Goal: Task Accomplishment & Management: Complete application form

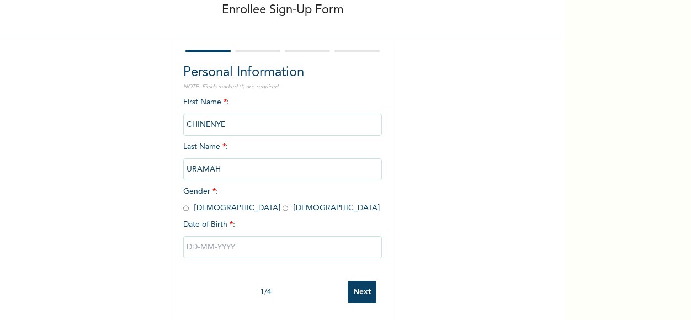
scroll to position [70, 0]
click at [283, 203] on input "radio" at bounding box center [286, 208] width 6 height 10
radio input "true"
click at [199, 242] on input "text" at bounding box center [282, 247] width 199 height 22
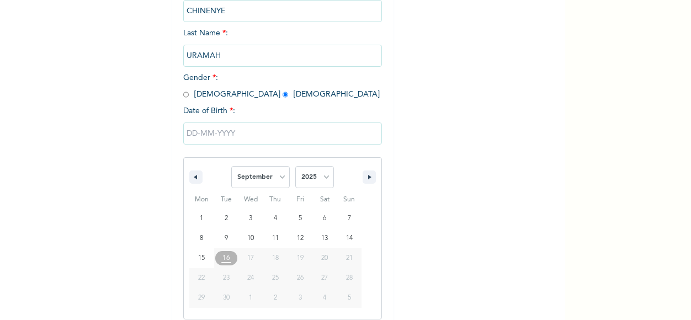
scroll to position [182, 0]
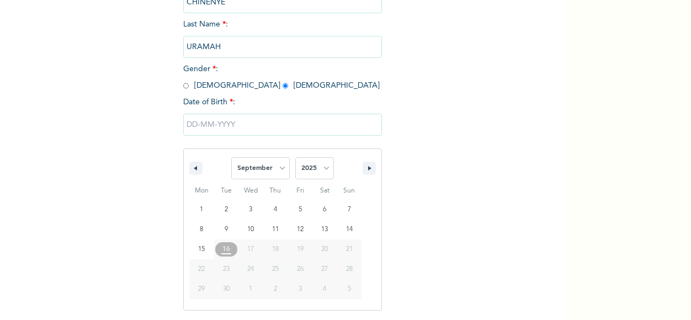
click at [223, 271] on span "23" at bounding box center [226, 270] width 7 height 20
click at [262, 166] on select "January February March April May June July August September October November De…" at bounding box center [260, 168] width 59 height 22
select select "1"
click at [231, 158] on select "January February March April May June July August September October November De…" at bounding box center [260, 168] width 59 height 22
click at [311, 171] on select "2025 2024 2023 2022 2021 2020 2019 2018 2017 2016 2015 2014 2013 2012 2011 2010…" at bounding box center [314, 168] width 39 height 22
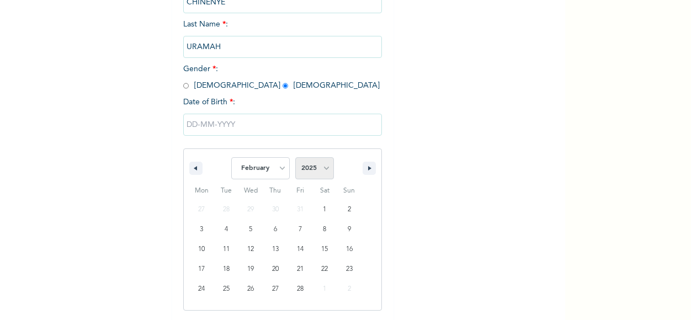
select select "1996"
click at [295, 158] on select "2025 2024 2023 2022 2021 2020 2019 2018 2017 2016 2015 2014 2013 2012 2011 2010…" at bounding box center [314, 168] width 39 height 22
type input "[DATE]"
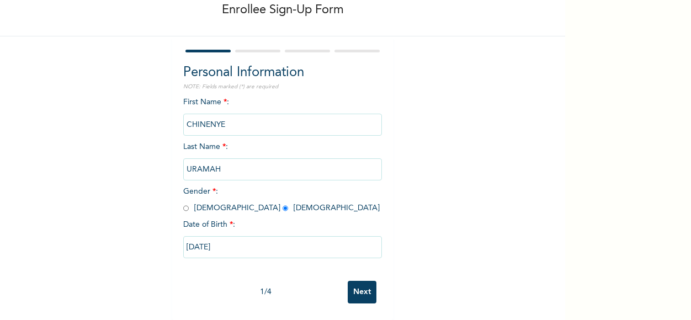
scroll to position [70, 0]
click at [363, 291] on input "Next" at bounding box center [362, 292] width 29 height 23
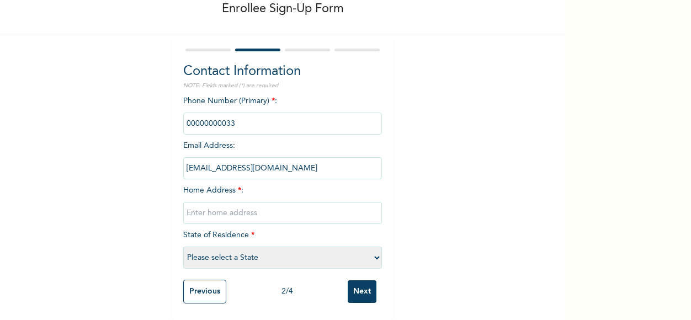
click at [200, 252] on select "Please select a State Abia Abuja (FCT) Adamawa Akwa Ibom Anambra Bauchi Bayelsa…" at bounding box center [282, 258] width 199 height 22
select select "25"
click at [183, 247] on select "Please select a State Abia Abuja (FCT) Adamawa Akwa Ibom Anambra Bauchi Bayelsa…" at bounding box center [282, 258] width 199 height 22
click at [189, 204] on input "text" at bounding box center [282, 213] width 199 height 22
type input "No 32c Chevy view estate chevron lekki lagos"
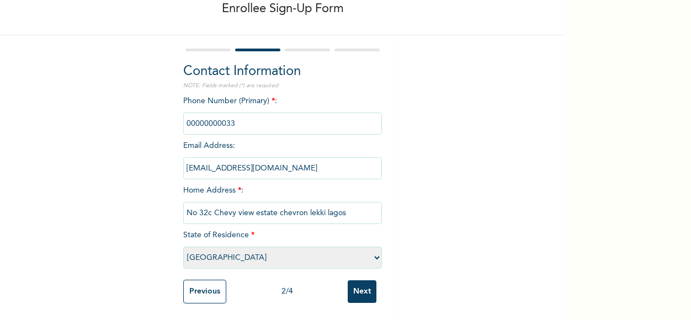
click at [232, 113] on input "phone" at bounding box center [282, 124] width 199 height 22
click at [237, 121] on input "phone" at bounding box center [282, 124] width 199 height 22
click at [245, 113] on input "phone" at bounding box center [282, 124] width 199 height 22
click at [220, 119] on input "phone" at bounding box center [282, 124] width 199 height 22
click at [231, 118] on input "phone" at bounding box center [282, 124] width 199 height 22
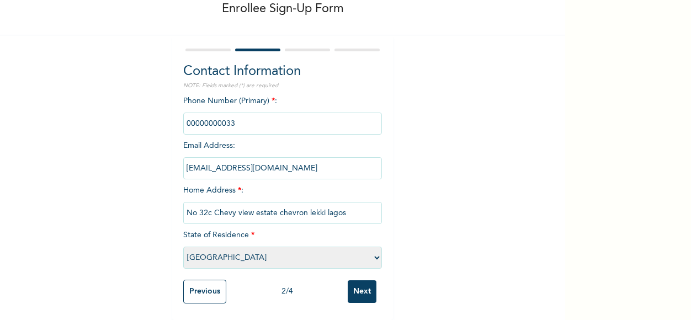
click at [216, 123] on input "phone" at bounding box center [282, 124] width 199 height 22
click at [204, 117] on input "phone" at bounding box center [282, 124] width 199 height 22
click at [191, 116] on input "phone" at bounding box center [282, 124] width 199 height 22
click at [192, 116] on input "phone" at bounding box center [282, 124] width 199 height 22
click at [194, 117] on input "phone" at bounding box center [282, 124] width 199 height 22
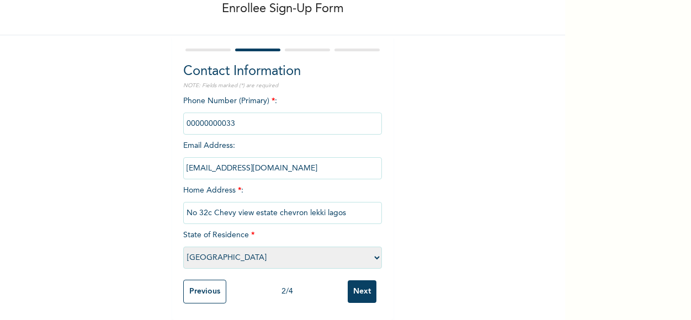
click at [197, 117] on input "phone" at bounding box center [282, 124] width 199 height 22
click at [232, 117] on input "phone" at bounding box center [282, 124] width 199 height 22
click at [229, 113] on input "phone" at bounding box center [282, 124] width 199 height 22
click at [220, 118] on input "phone" at bounding box center [282, 124] width 199 height 22
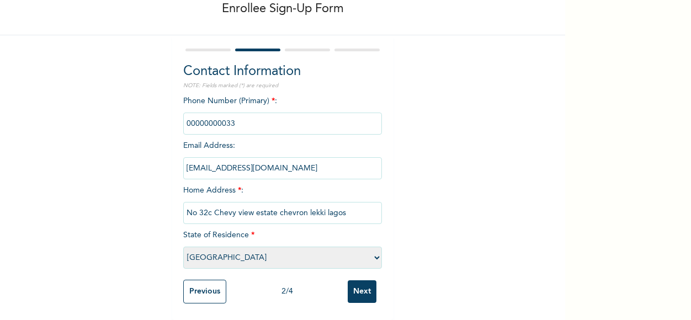
click at [236, 113] on input "phone" at bounding box center [282, 124] width 199 height 22
drag, startPoint x: 236, startPoint y: 112, endPoint x: 272, endPoint y: 109, distance: 35.5
click at [272, 113] on input "phone" at bounding box center [282, 124] width 199 height 22
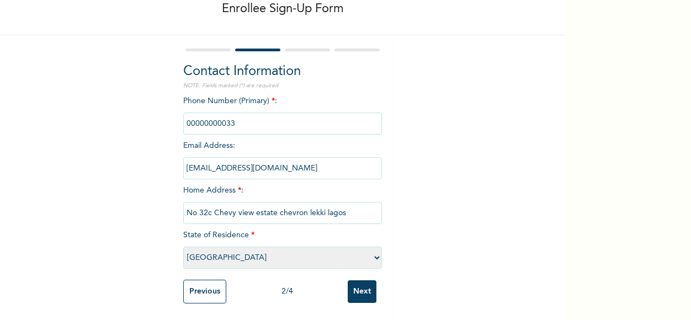
click at [272, 113] on input "phone" at bounding box center [282, 124] width 199 height 22
click at [239, 113] on input "phone" at bounding box center [282, 124] width 199 height 22
drag, startPoint x: 239, startPoint y: 113, endPoint x: 262, endPoint y: 143, distance: 37.8
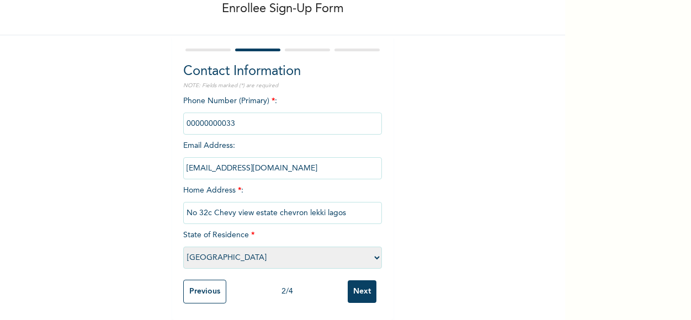
click at [262, 143] on div "Phone Number (Primary) * : Email Address : uramah.chinenye@fastcredit-ng.com Ho…" at bounding box center [282, 185] width 199 height 179
click at [272, 97] on span "*" at bounding box center [273, 101] width 3 height 8
click at [261, 97] on span "Phone Number (Primary) * :" at bounding box center [282, 112] width 199 height 30
drag, startPoint x: 261, startPoint y: 91, endPoint x: 242, endPoint y: 114, distance: 29.8
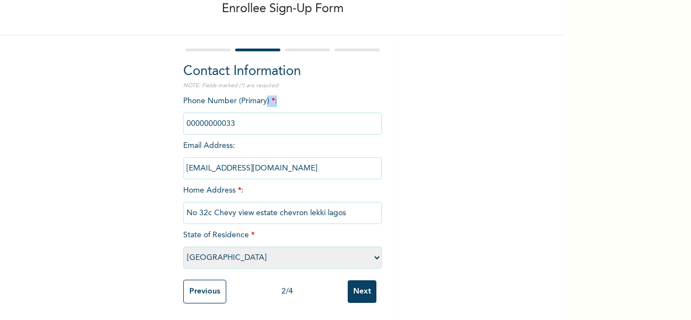
click at [242, 114] on span "Phone Number (Primary) * :" at bounding box center [282, 112] width 199 height 30
click at [242, 114] on input "phone" at bounding box center [282, 124] width 199 height 22
click at [211, 117] on input "phone" at bounding box center [282, 124] width 199 height 22
click at [210, 114] on input "phone" at bounding box center [282, 124] width 199 height 22
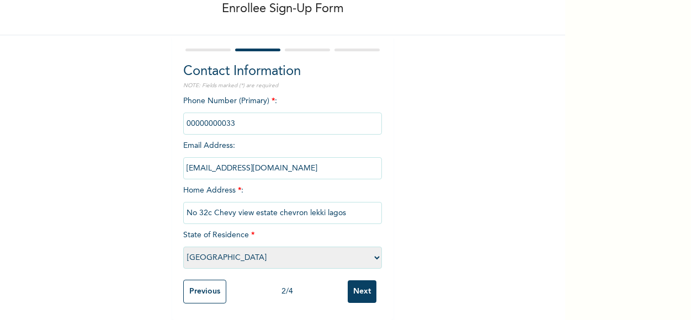
click at [210, 114] on input "phone" at bounding box center [282, 124] width 199 height 22
drag, startPoint x: 210, startPoint y: 114, endPoint x: 242, endPoint y: 111, distance: 32.2
click at [242, 113] on input "phone" at bounding box center [282, 124] width 199 height 22
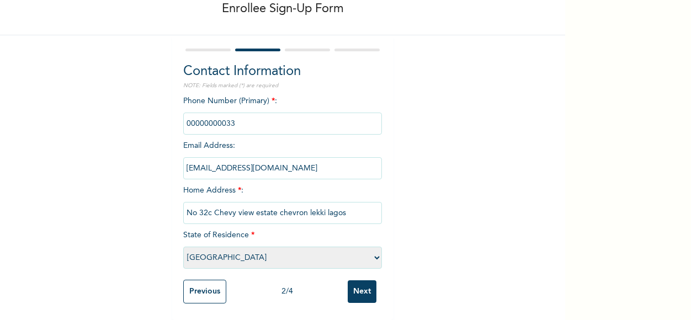
click at [240, 113] on input "phone" at bounding box center [282, 124] width 199 height 22
click at [352, 281] on input "Next" at bounding box center [362, 292] width 29 height 23
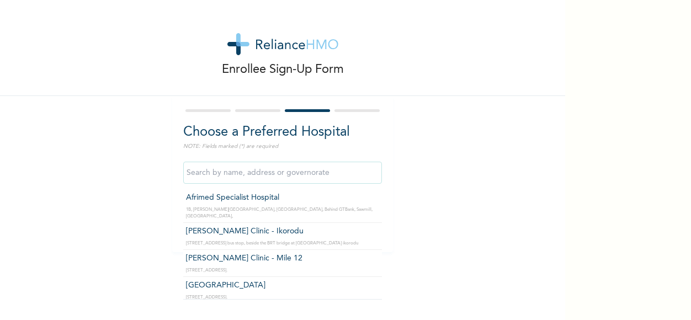
click at [234, 179] on input "text" at bounding box center [282, 173] width 199 height 22
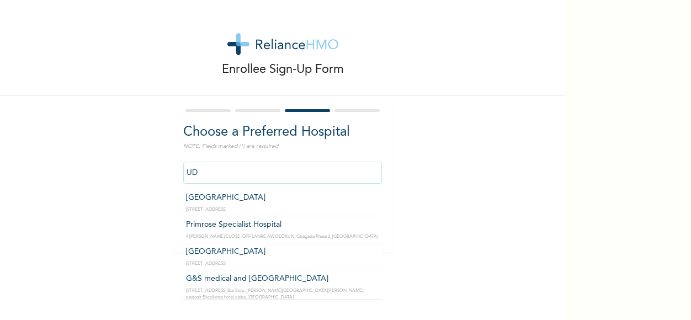
type input "U"
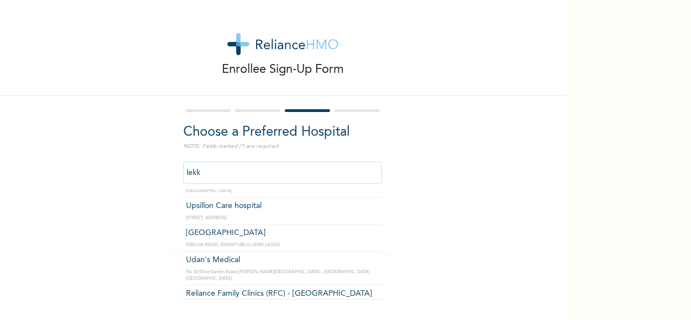
scroll to position [432, 0]
type input "Reliance Family Clinics (RFC) - [GEOGRAPHIC_DATA]"
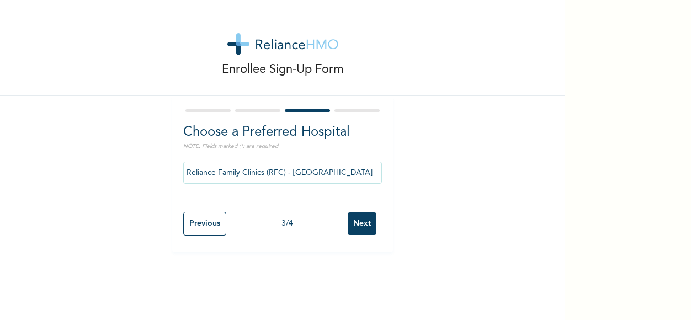
click at [364, 225] on input "Next" at bounding box center [362, 224] width 29 height 23
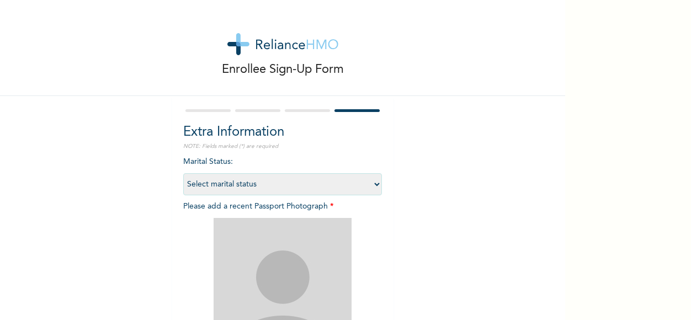
click at [256, 184] on select "Select marital status Single Married Divorced Widow/Widower" at bounding box center [282, 184] width 199 height 22
select select "1"
click at [183, 173] on select "Select marital status Single Married Divorced Widow/Widower" at bounding box center [282, 184] width 199 height 22
click at [204, 219] on div at bounding box center [282, 287] width 199 height 138
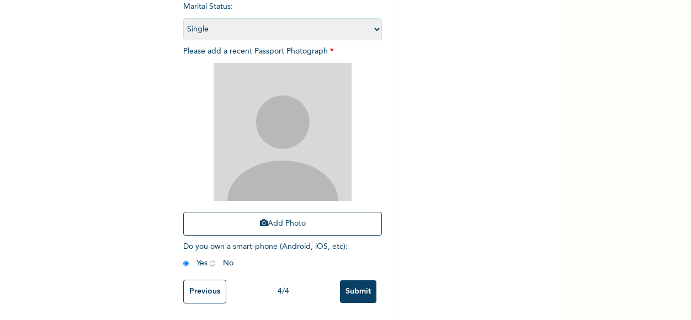
scroll to position [159, 0]
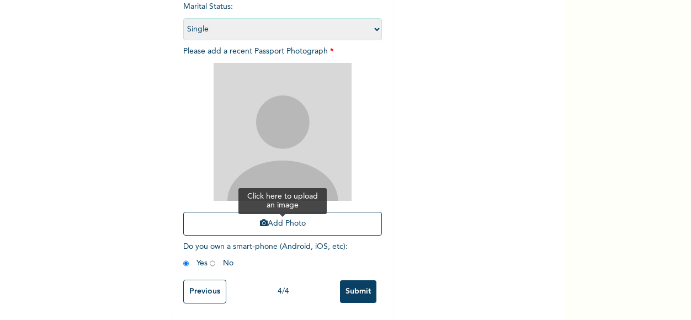
click at [224, 223] on button "Add Photo" at bounding box center [282, 224] width 199 height 24
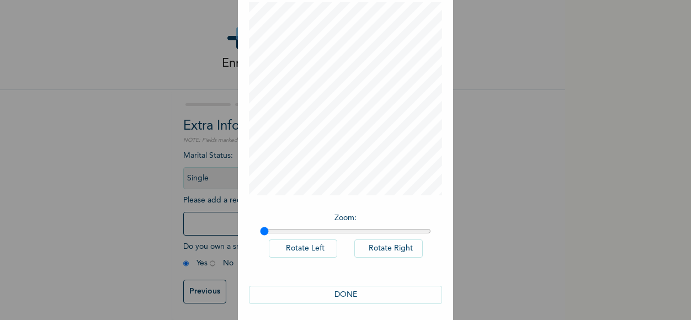
scroll to position [65, 0]
click at [285, 288] on button "DONE" at bounding box center [345, 290] width 193 height 18
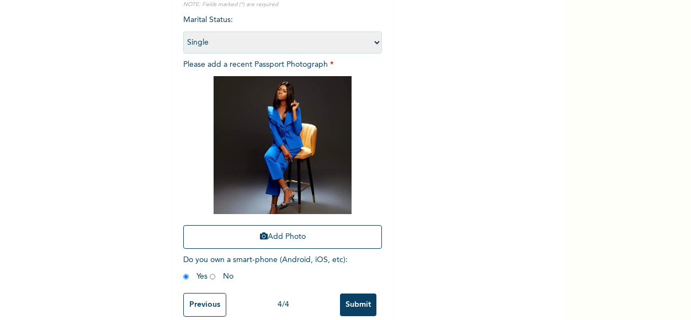
scroll to position [165, 0]
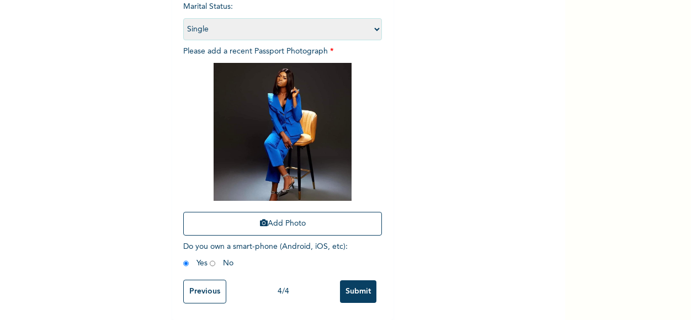
click at [212, 282] on input "Previous" at bounding box center [204, 292] width 43 height 24
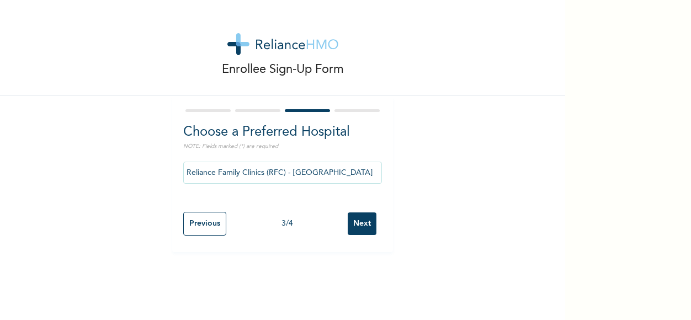
scroll to position [0, 0]
click at [200, 224] on input "Previous" at bounding box center [204, 224] width 43 height 24
select select "25"
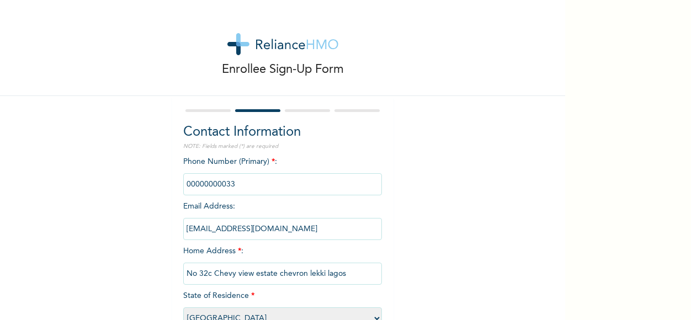
click at [222, 186] on input "phone" at bounding box center [282, 184] width 199 height 22
click at [213, 192] on input "phone" at bounding box center [282, 184] width 199 height 22
click at [210, 185] on input "phone" at bounding box center [282, 184] width 199 height 22
click at [208, 188] on input "phone" at bounding box center [282, 184] width 199 height 22
click at [204, 187] on input "phone" at bounding box center [282, 184] width 199 height 22
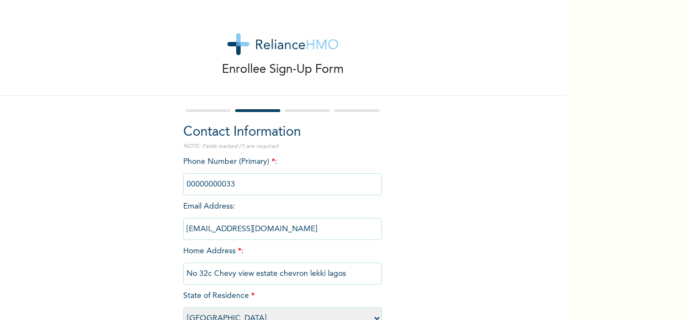
click at [202, 184] on input "phone" at bounding box center [282, 184] width 199 height 22
click at [213, 158] on span "Phone Number (Primary) * :" at bounding box center [282, 173] width 199 height 30
click at [273, 163] on div "Phone Number (Primary) * : Email Address : uramah.chinenye@fastcredit-ng.com Ho…" at bounding box center [282, 245] width 199 height 179
click at [267, 173] on input "phone" at bounding box center [282, 184] width 199 height 22
click at [240, 186] on input "phone" at bounding box center [282, 184] width 199 height 22
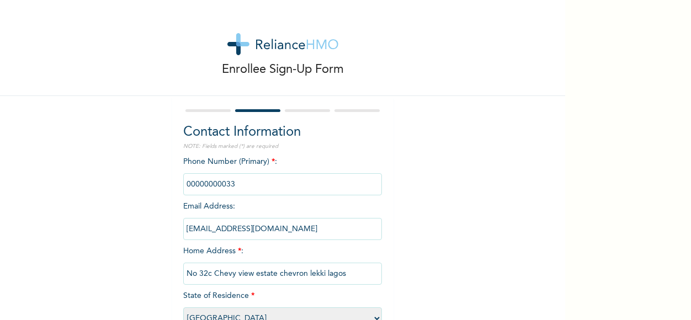
click at [234, 187] on input "phone" at bounding box center [282, 184] width 199 height 22
click at [218, 183] on input "phone" at bounding box center [282, 184] width 199 height 22
click at [203, 186] on input "phone" at bounding box center [282, 184] width 199 height 22
click at [203, 184] on input "phone" at bounding box center [282, 184] width 199 height 22
click at [202, 185] on input "phone" at bounding box center [282, 184] width 199 height 22
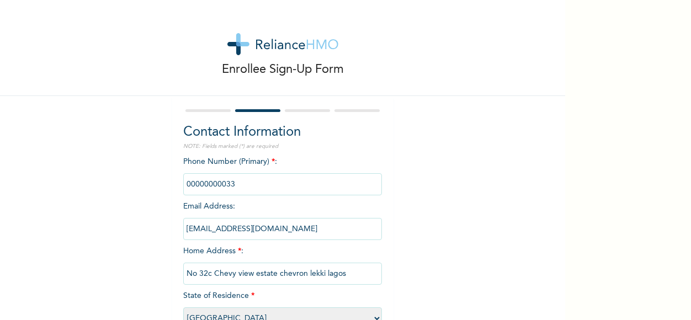
click at [201, 184] on input "phone" at bounding box center [282, 184] width 199 height 22
click at [252, 192] on input "phone" at bounding box center [282, 184] width 199 height 22
click at [264, 184] on input "phone" at bounding box center [282, 184] width 199 height 22
click at [215, 227] on input "uramah.chinenye@fastcredit-ng.com" at bounding box center [282, 229] width 199 height 22
click at [320, 227] on input "uramah.chinenye@fastcredit-ng.com" at bounding box center [282, 229] width 199 height 22
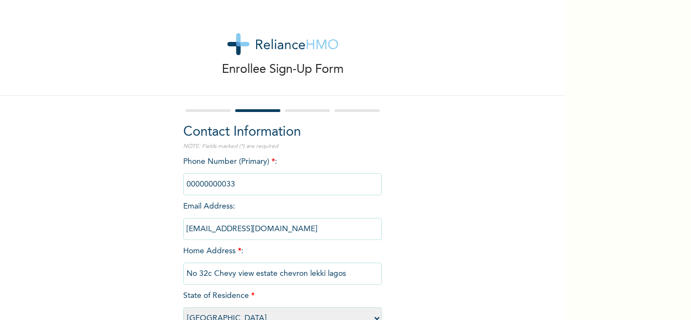
click at [315, 236] on input "uramah.chinenye@fastcredit-ng.com" at bounding box center [282, 229] width 199 height 22
click at [311, 236] on input "uramah.chinenye@fastcredit-ng.com" at bounding box center [282, 229] width 199 height 22
click at [241, 184] on input "phone" at bounding box center [282, 184] width 199 height 22
click at [240, 183] on input "phone" at bounding box center [282, 184] width 199 height 22
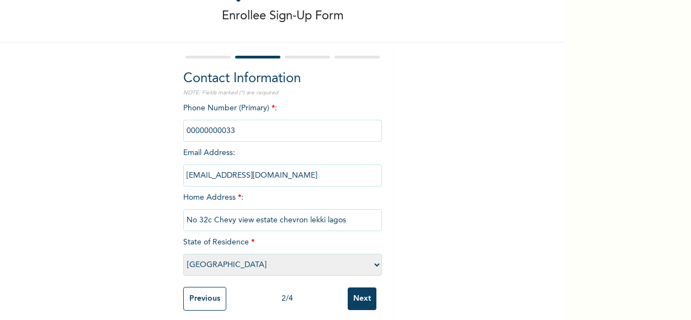
scroll to position [71, 0]
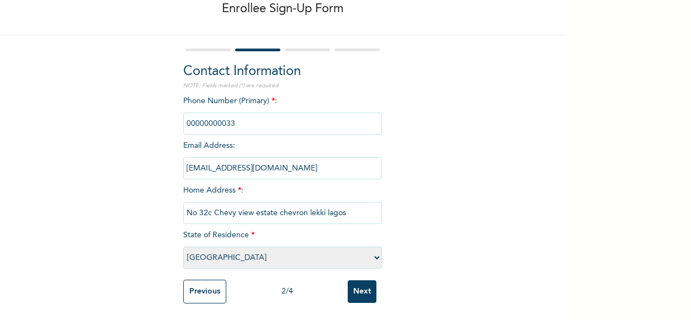
click at [352, 283] on input "Next" at bounding box center [362, 292] width 29 height 23
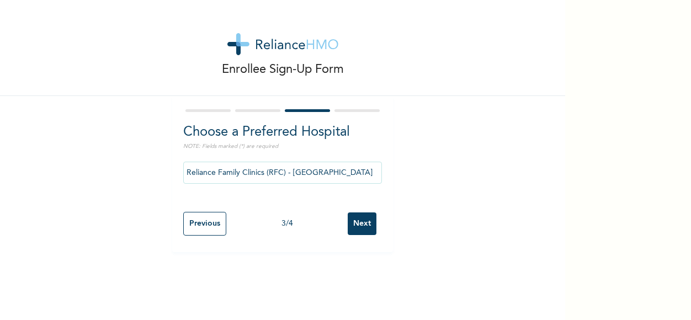
scroll to position [0, 0]
click at [356, 230] on input "Next" at bounding box center [362, 224] width 29 height 23
select select "1"
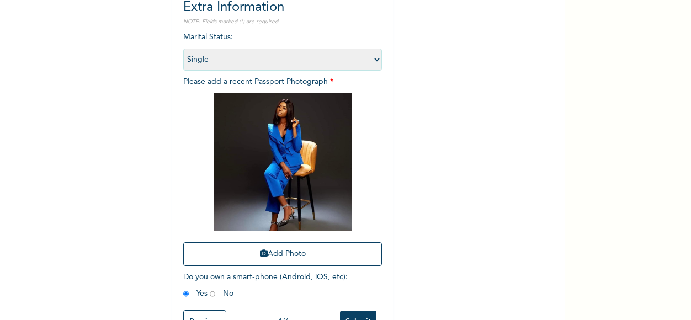
scroll to position [165, 0]
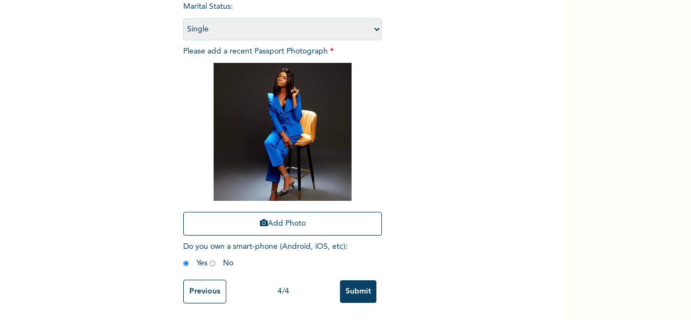
click at [350, 283] on input "Submit" at bounding box center [358, 292] width 36 height 23
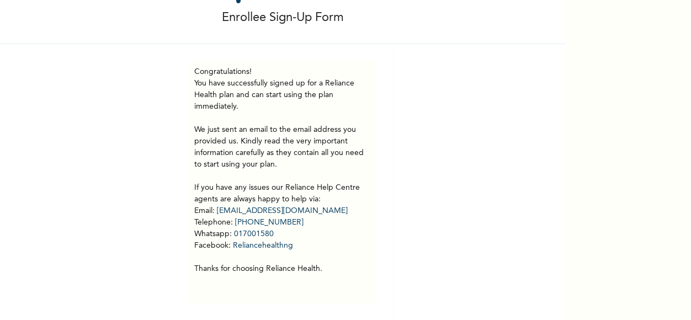
scroll to position [60, 0]
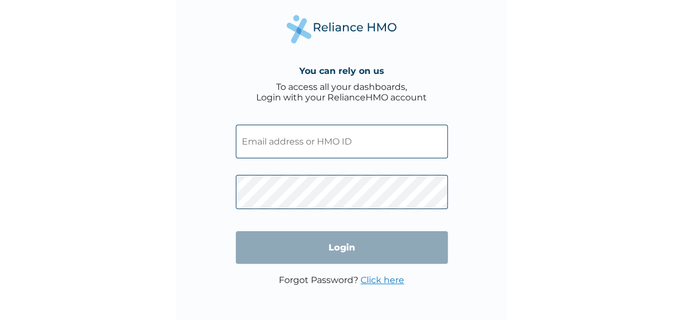
scroll to position [11, 0]
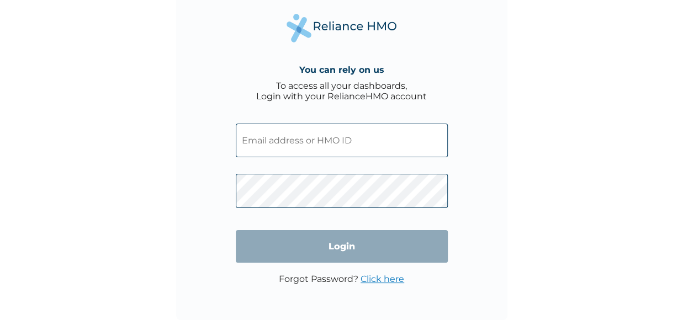
click at [354, 136] on input "text" at bounding box center [342, 141] width 212 height 34
click at [313, 126] on input "text" at bounding box center [342, 141] width 212 height 34
paste input "FCL/10452/A"
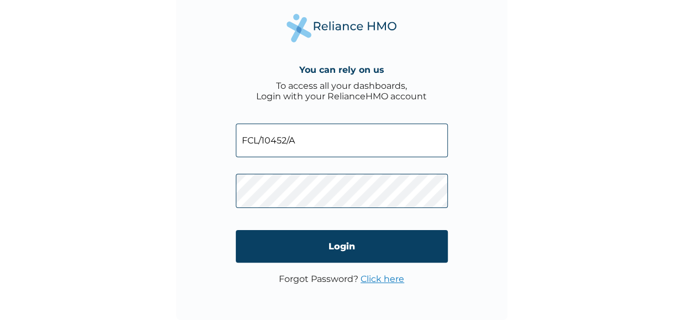
type input "FCL/10452/A"
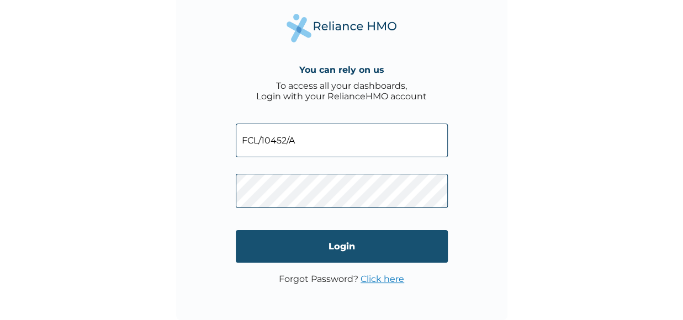
click at [313, 252] on input "Login" at bounding box center [342, 246] width 212 height 33
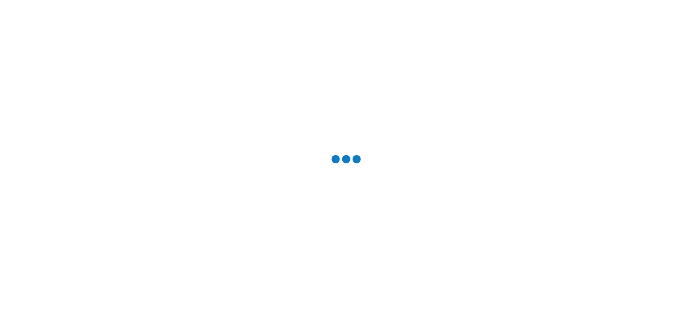
scroll to position [0, 0]
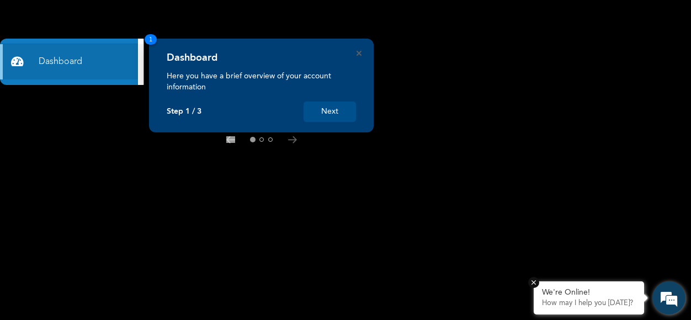
click at [563, 303] on p "How may I help you [DATE]?" at bounding box center [589, 303] width 94 height 9
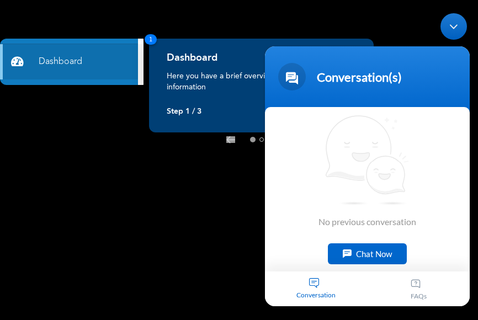
click at [413, 7] on rect at bounding box center [239, 160] width 478 height 320
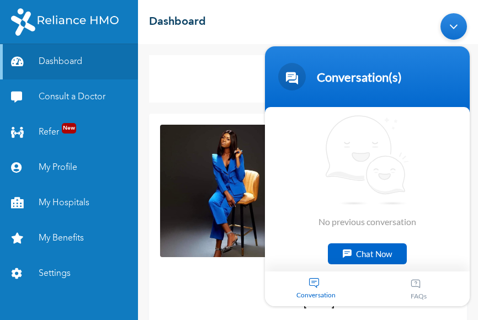
click at [335, 12] on body "Conversation(s) We're online! No previous conversation Chat Now Conversation FA…" at bounding box center [368, 160] width 216 height 304
click at [73, 99] on link "Consult a Doctor" at bounding box center [69, 97] width 138 height 35
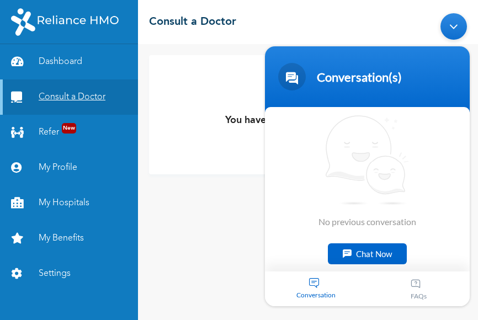
click at [73, 99] on link "Consult a Doctor" at bounding box center [69, 97] width 138 height 35
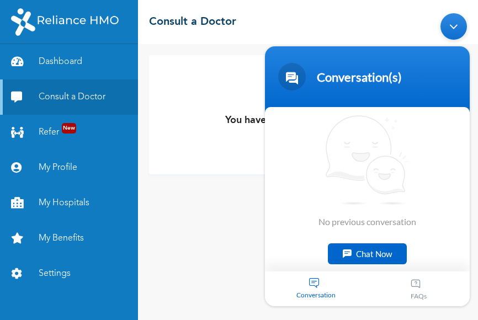
click at [202, 163] on div "You have not yet consulted a doctor Consult a doctor" at bounding box center [308, 114] width 318 height 119
click at [452, 37] on div "Minimize live chat window" at bounding box center [454, 26] width 27 height 27
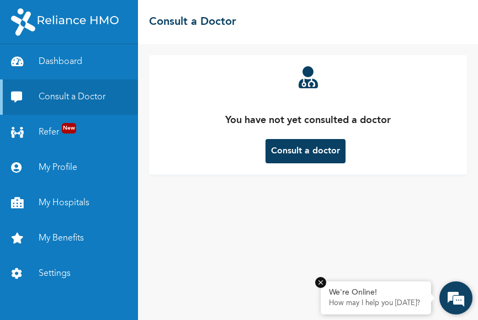
click at [346, 294] on div "We're Online!" at bounding box center [376, 292] width 94 height 9
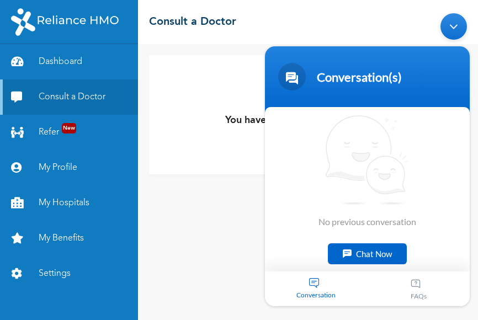
click at [198, 196] on div "You have not yet consulted a doctor Consult a doctor" at bounding box center [308, 182] width 340 height 276
click at [459, 25] on div "Minimize live chat window" at bounding box center [454, 26] width 27 height 27
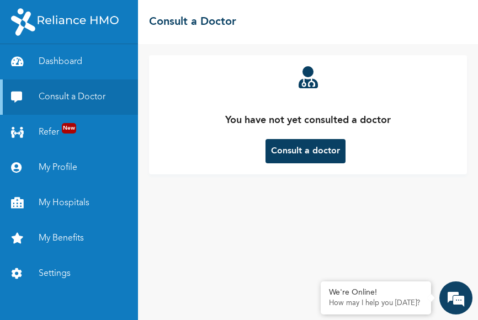
click at [309, 148] on button "Consult a doctor" at bounding box center [306, 151] width 80 height 24
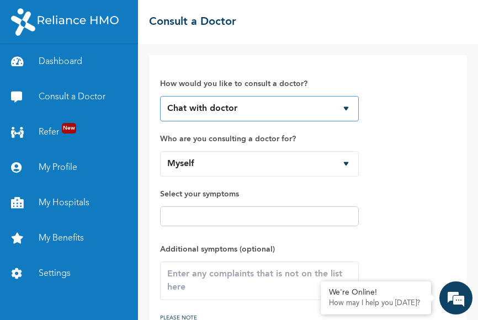
click at [341, 112] on select "Chat with doctor Phone Call" at bounding box center [259, 108] width 199 height 25
click at [160, 96] on select "Chat with doctor Phone Call" at bounding box center [259, 108] width 199 height 25
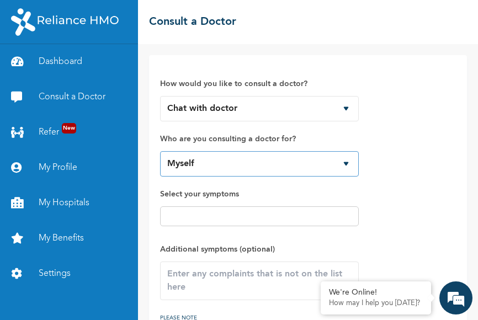
click at [306, 156] on select "Myself" at bounding box center [259, 163] width 199 height 25
click at [297, 208] on div at bounding box center [259, 217] width 199 height 20
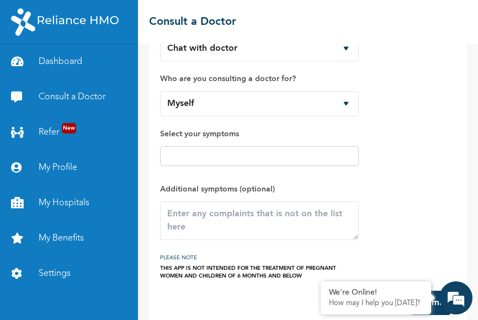
scroll to position [76, 0]
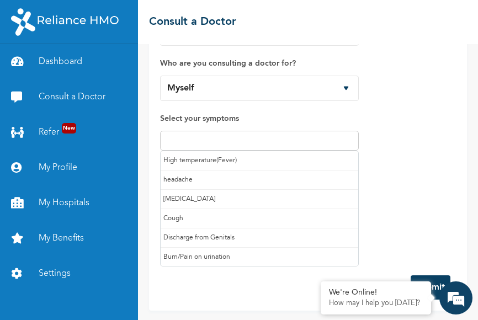
click at [189, 139] on input "text" at bounding box center [259, 140] width 192 height 13
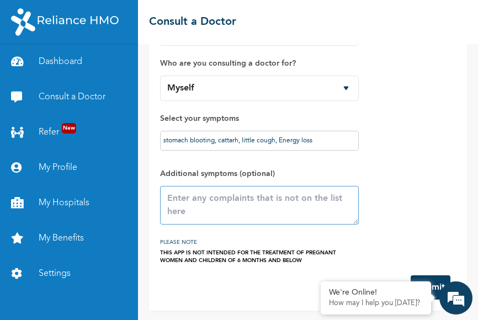
click at [214, 207] on textarea at bounding box center [259, 205] width 199 height 39
click at [327, 139] on input "stomach blooting, cattarh, little cough, Energy loss" at bounding box center [259, 140] width 192 height 13
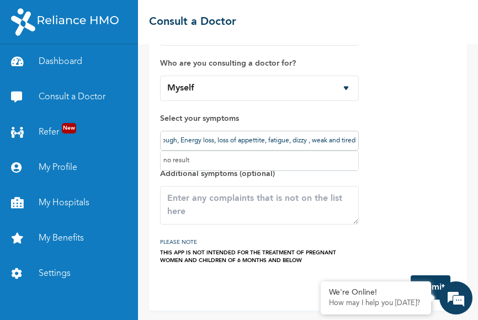
scroll to position [0, 103]
click at [175, 139] on input "stomach blooting, cattarh, little cough, Energy loss, loss of appettite, fatigu…" at bounding box center [259, 140] width 192 height 13
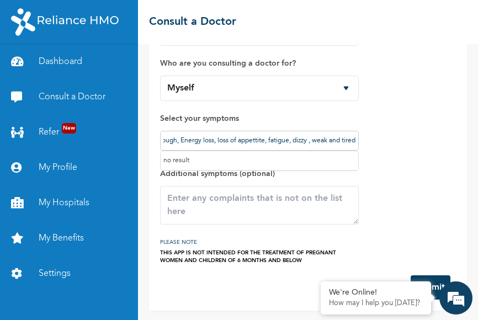
click at [175, 139] on input "stomach blooting, cattarh, little cough, Energy loss, loss of appettite, fatigu…" at bounding box center [259, 140] width 192 height 13
type input "stomach blooting, cattarh, little cough, Energy loss, loss of appettite, fatigu…"
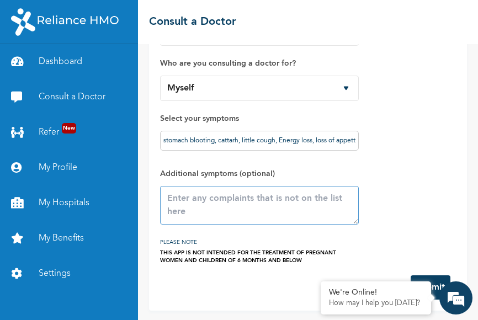
click at [295, 208] on textarea at bounding box center [259, 205] width 199 height 39
click at [246, 206] on textarea at bounding box center [259, 205] width 199 height 39
paste textarea "stomach blooting, cattarh, little cough, Energy loss, loss of appettite, fatigu…"
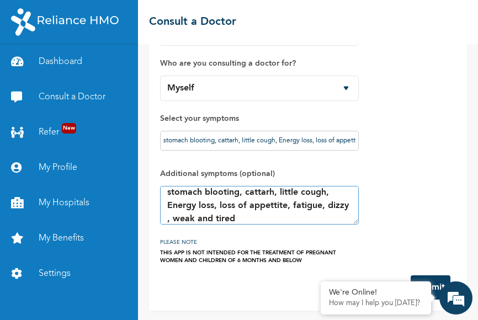
scroll to position [13, 0]
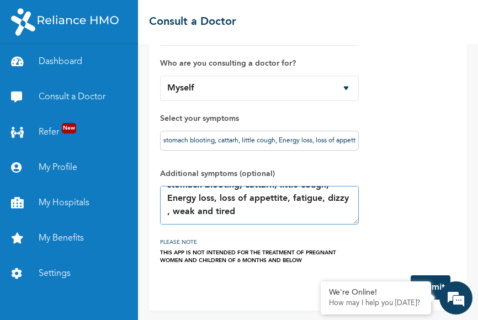
type textarea "stomach blooting, cattarh, little cough, Energy loss, loss of appettite, fatigu…"
click at [436, 277] on button "Submit" at bounding box center [431, 288] width 40 height 24
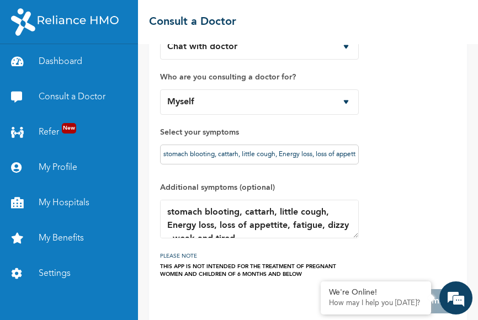
scroll to position [76, 0]
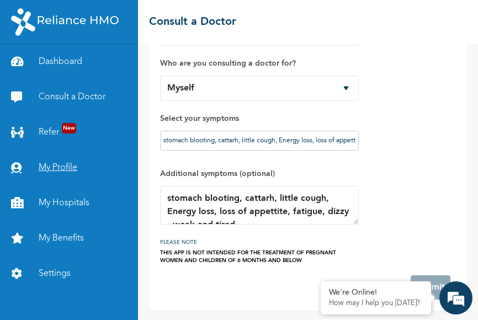
click at [15, 165] on icon at bounding box center [19, 167] width 17 height 11
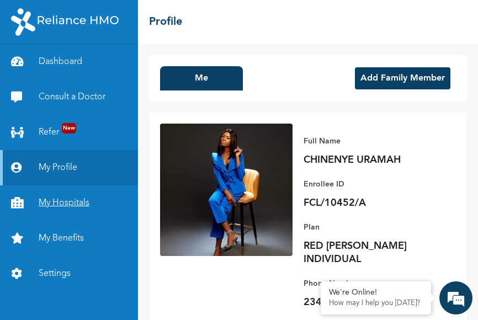
click at [50, 204] on link "My Hospitals" at bounding box center [69, 203] width 138 height 35
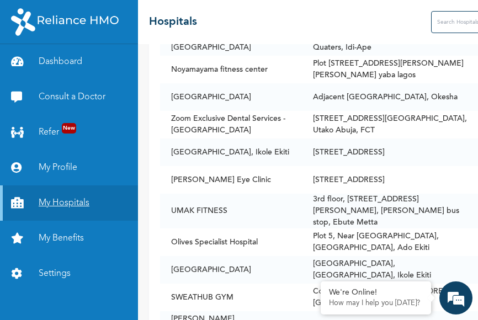
scroll to position [30707, 0]
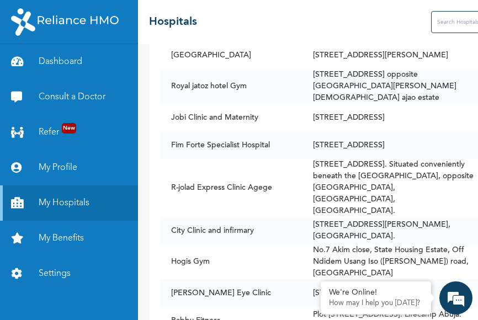
click at [431, 23] on input "text" at bounding box center [475, 22] width 88 height 22
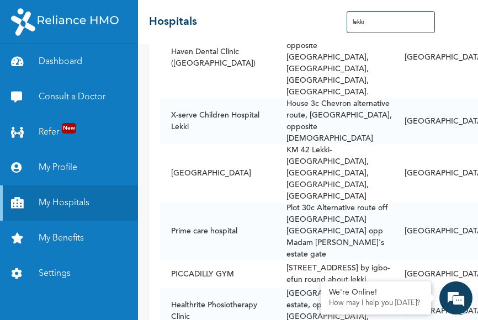
scroll to position [1082, 0]
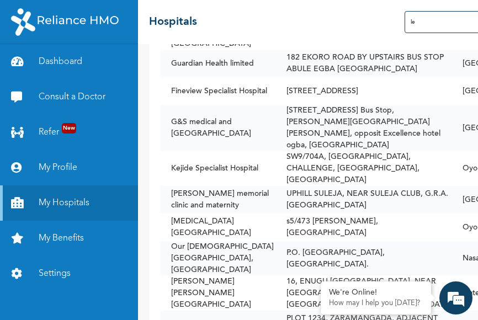
type input "l"
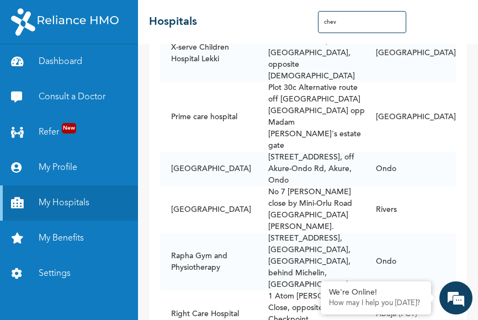
scroll to position [0, 0]
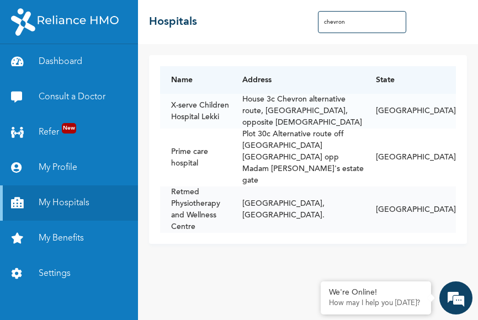
type input "chevron"
click at [319, 187] on td "[GEOGRAPHIC_DATA], [GEOGRAPHIC_DATA]." at bounding box center [298, 210] width 134 height 46
click at [295, 187] on td "[GEOGRAPHIC_DATA], [GEOGRAPHIC_DATA]." at bounding box center [298, 210] width 134 height 46
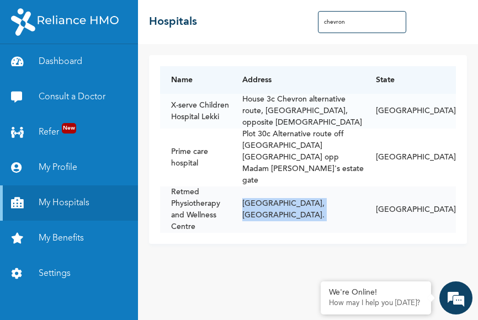
click at [295, 187] on td "[GEOGRAPHIC_DATA], [GEOGRAPHIC_DATA]." at bounding box center [298, 210] width 134 height 46
click at [332, 197] on td "[GEOGRAPHIC_DATA], [GEOGRAPHIC_DATA]." at bounding box center [298, 210] width 134 height 46
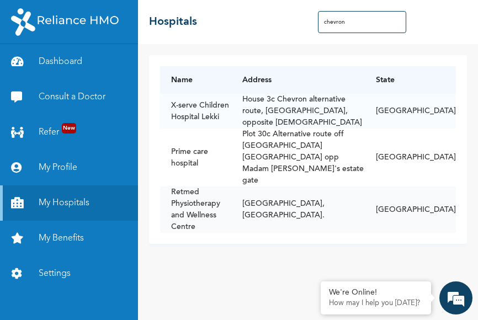
click at [329, 187] on td "[GEOGRAPHIC_DATA], [GEOGRAPHIC_DATA]." at bounding box center [298, 210] width 134 height 46
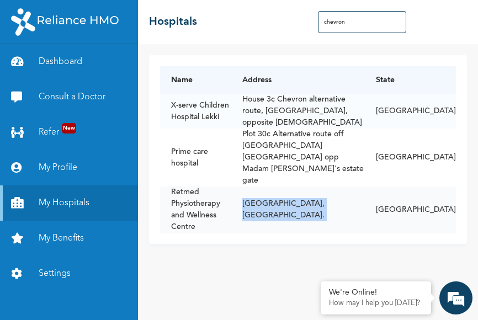
click at [329, 187] on td "[GEOGRAPHIC_DATA], [GEOGRAPHIC_DATA]." at bounding box center [298, 210] width 134 height 46
copy td "[GEOGRAPHIC_DATA], [GEOGRAPHIC_DATA]."
click at [92, 241] on link "My Benefits" at bounding box center [69, 238] width 138 height 35
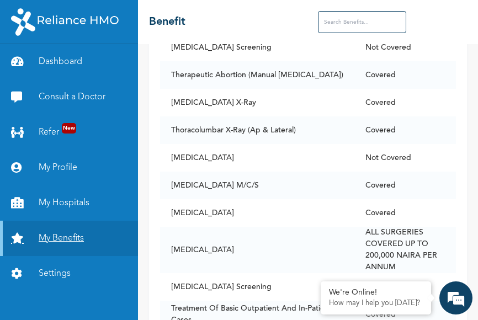
scroll to position [9734, 0]
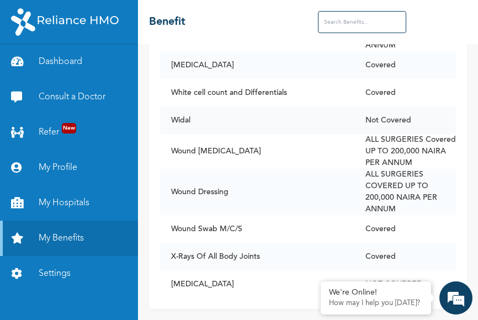
click at [437, 107] on td "Not Covered" at bounding box center [406, 121] width 102 height 28
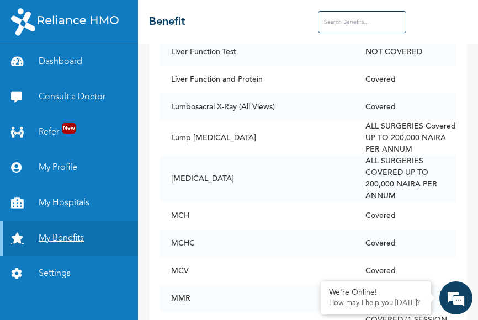
scroll to position [4913, 0]
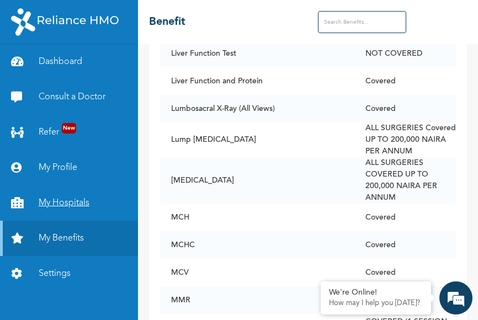
click at [56, 199] on link "My Hospitals" at bounding box center [69, 203] width 138 height 35
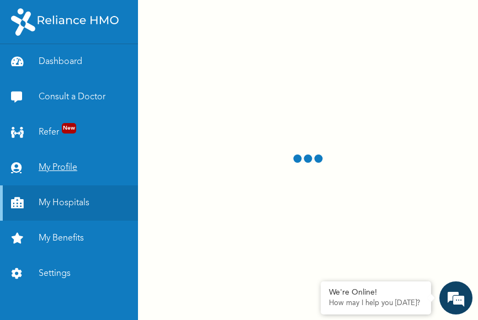
click at [50, 170] on link "My Profile" at bounding box center [69, 167] width 138 height 35
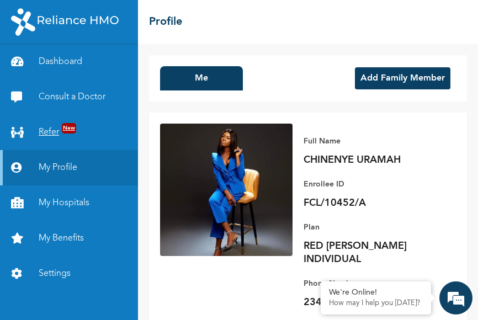
click at [47, 133] on link "Refer New" at bounding box center [69, 132] width 138 height 35
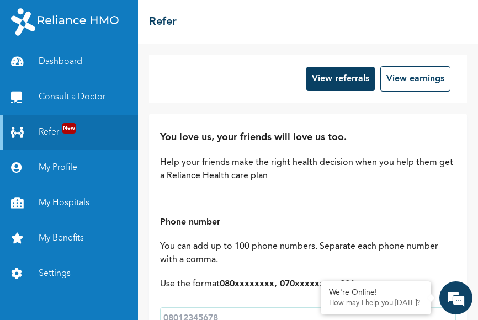
click at [49, 96] on link "Consult a Doctor" at bounding box center [69, 97] width 138 height 35
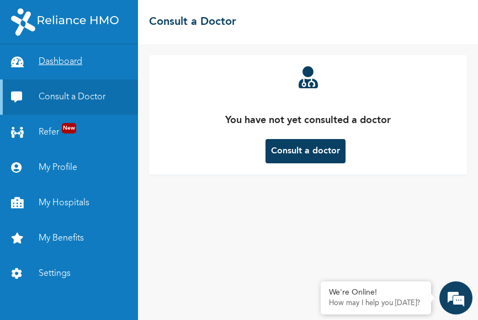
click at [51, 68] on link "Dashboard" at bounding box center [69, 61] width 138 height 35
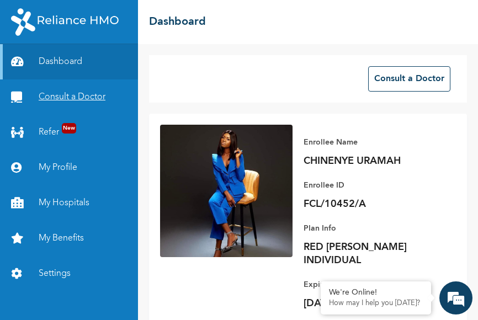
click at [52, 96] on link "Consult a Doctor" at bounding box center [69, 97] width 138 height 35
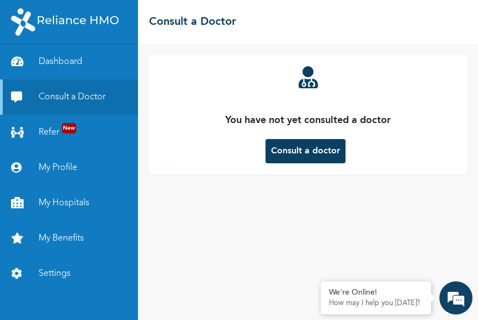
click at [331, 160] on button "Consult a doctor" at bounding box center [306, 151] width 80 height 24
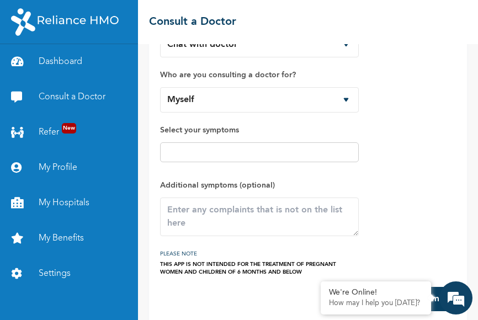
scroll to position [76, 0]
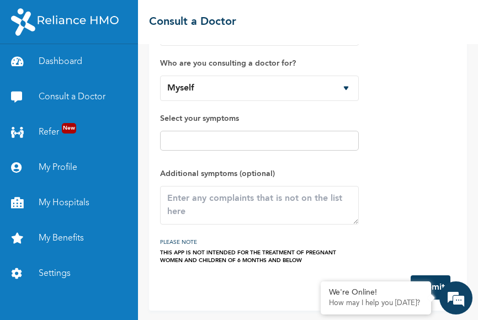
click at [338, 142] on input "text" at bounding box center [259, 140] width 192 height 13
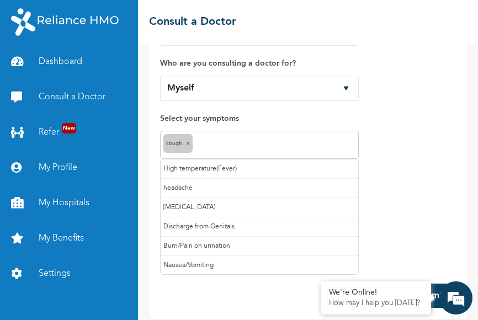
click at [219, 147] on input "text" at bounding box center [275, 145] width 160 height 13
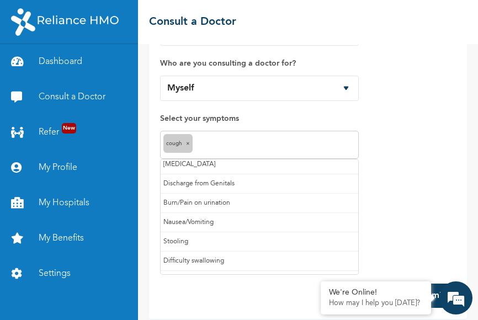
scroll to position [43, 0]
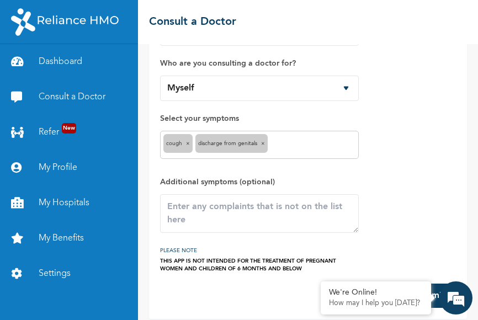
click at [303, 143] on input "text" at bounding box center [313, 145] width 85 height 13
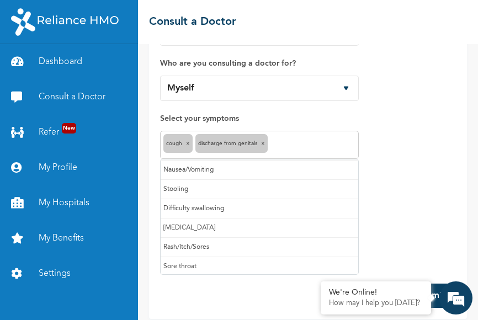
scroll to position [84, 0]
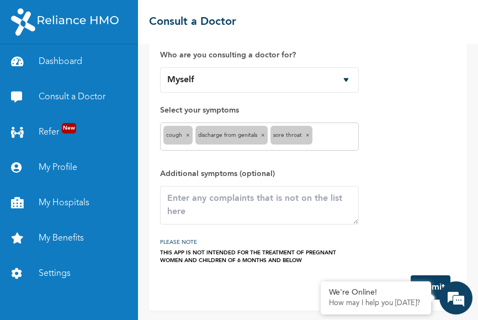
click at [344, 137] on input "text" at bounding box center [335, 136] width 40 height 13
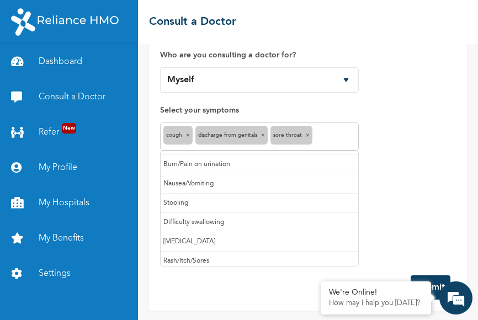
scroll to position [57, 0]
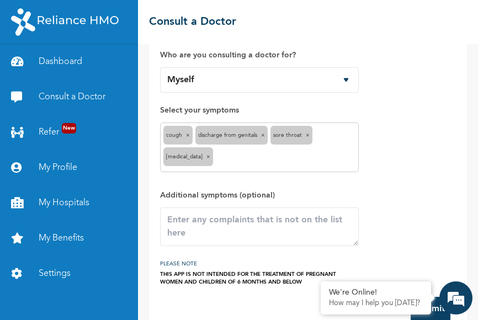
click at [228, 159] on input "text" at bounding box center [286, 158] width 140 height 13
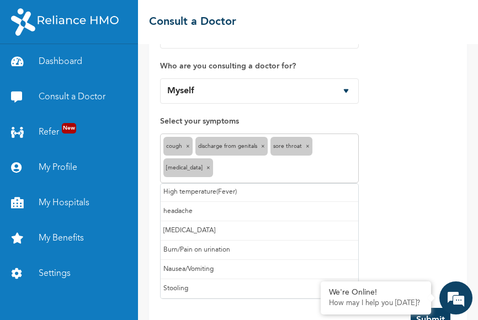
scroll to position [0, 0]
click at [231, 170] on input "text" at bounding box center [286, 169] width 140 height 13
click at [335, 152] on div "Cough × Discharge from Genitals × Sore throat × [MEDICAL_DATA] ×" at bounding box center [259, 159] width 199 height 50
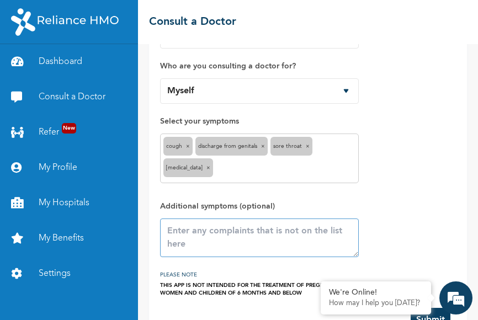
click at [177, 230] on textarea at bounding box center [259, 238] width 199 height 39
paste textarea "[GEOGRAPHIC_DATA], [GEOGRAPHIC_DATA]."
type textarea "2"
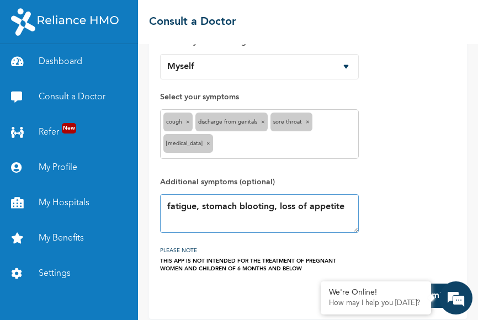
scroll to position [105, 0]
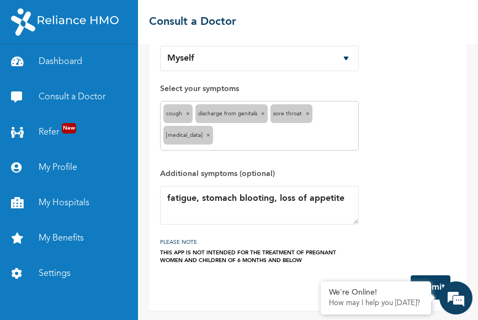
click at [434, 276] on button "Submit" at bounding box center [431, 288] width 40 height 24
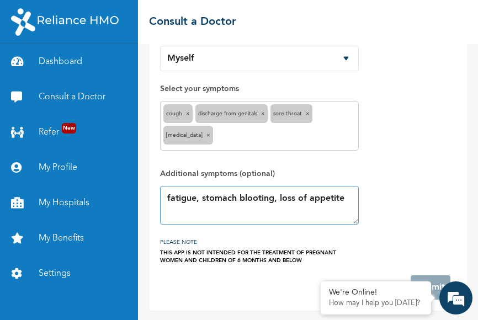
click at [342, 196] on textarea "fatigue, stomach blooting, loss of appetite" at bounding box center [259, 205] width 199 height 39
type textarea "f"
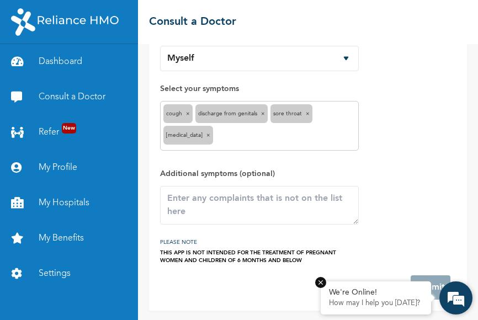
click at [385, 295] on div "We're Online!" at bounding box center [376, 292] width 94 height 9
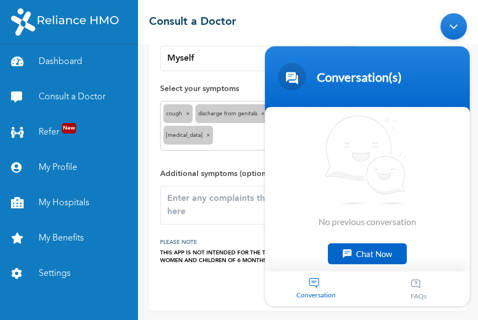
click at [362, 252] on div "Chat Now" at bounding box center [367, 254] width 79 height 21
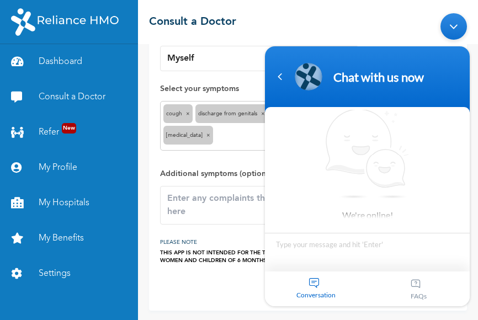
click at [346, 263] on textarea "Type your message and hit 'Enter'" at bounding box center [367, 252] width 205 height 39
type textarea "hello"
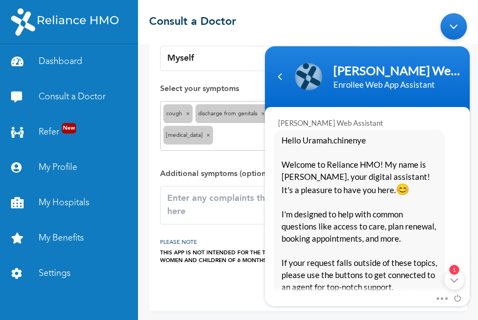
scroll to position [47, 0]
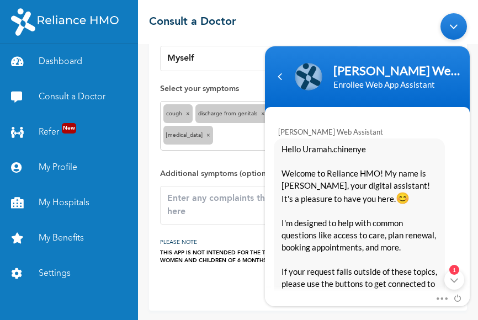
click at [398, 27] on body "[PERSON_NAME] Web Assistant Enrollee Web App Assistant uramah.chinenye hello [P…" at bounding box center [368, 160] width 216 height 304
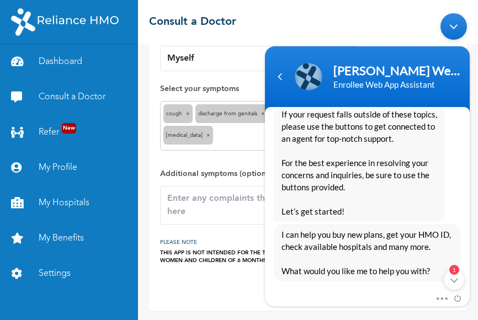
scroll to position [320, 0]
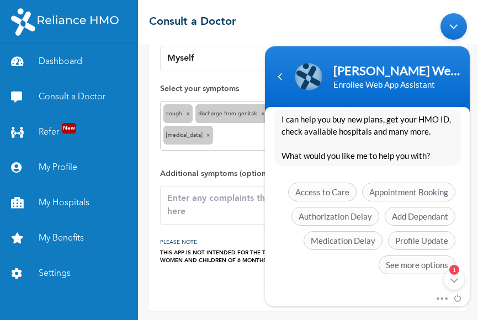
click at [411, 138] on span "I can help you buy new plans, get your HMO ID, check available hospitals and ma…" at bounding box center [368, 137] width 172 height 49
click at [455, 283] on div "1" at bounding box center [455, 280] width 20 height 20
click at [446, 31] on div "Minimize live chat window" at bounding box center [454, 26] width 27 height 27
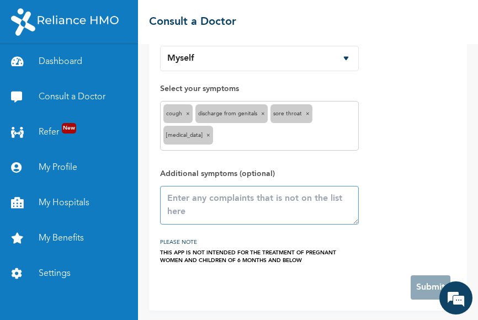
click at [275, 206] on textarea at bounding box center [259, 205] width 199 height 39
click at [223, 214] on textarea at bounding box center [259, 205] width 199 height 39
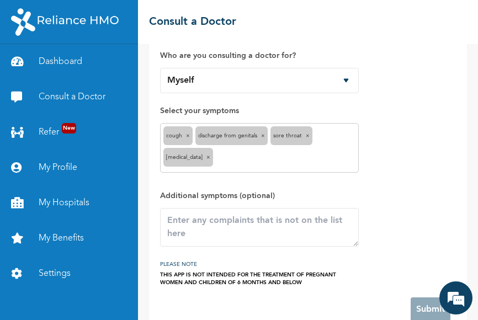
scroll to position [96, 0]
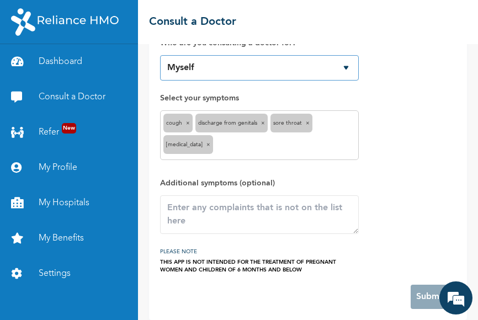
click at [348, 68] on select "Myself" at bounding box center [259, 67] width 199 height 25
click at [399, 126] on div "How would you like to consult a doctor? Chat with doctor Phone Call Who are you…" at bounding box center [308, 122] width 296 height 304
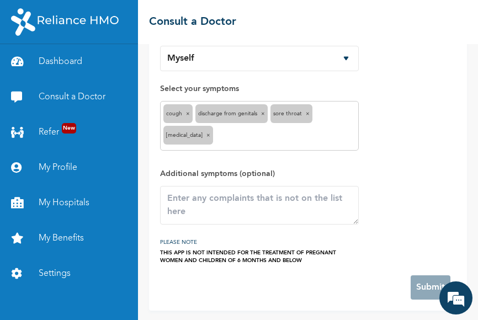
scroll to position [0, 0]
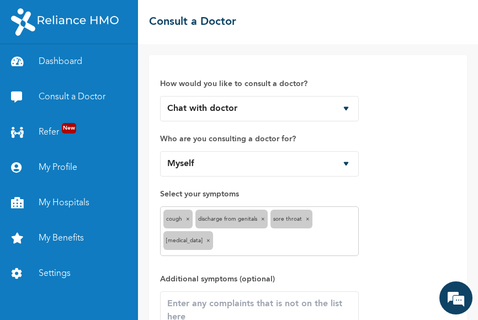
click at [265, 219] on span "×" at bounding box center [263, 219] width 4 height 6
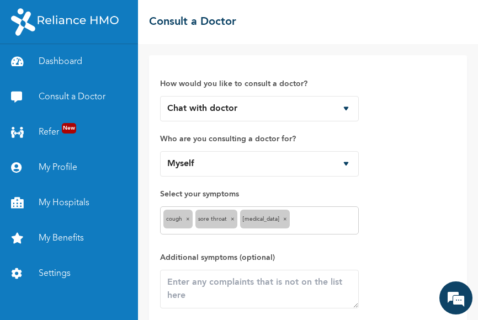
click at [234, 219] on span "×" at bounding box center [233, 219] width 4 height 6
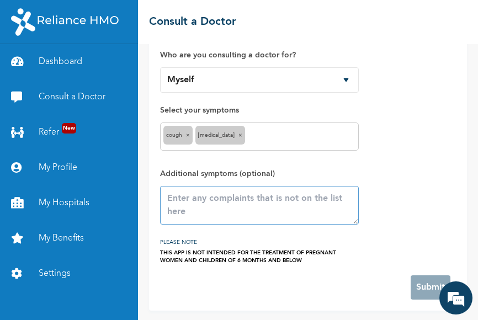
click at [239, 199] on textarea at bounding box center [259, 205] width 199 height 39
type textarea "fatigue"
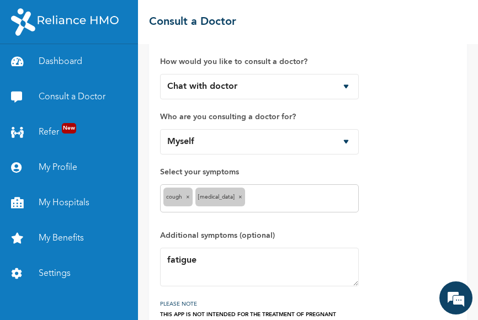
scroll to position [0, 0]
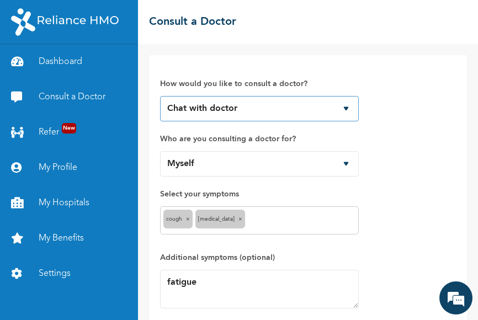
click at [331, 106] on select "Chat with doctor Phone Call" at bounding box center [259, 108] width 199 height 25
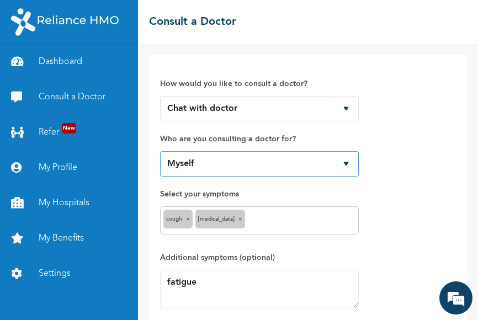
click at [304, 164] on select "Myself" at bounding box center [259, 163] width 199 height 25
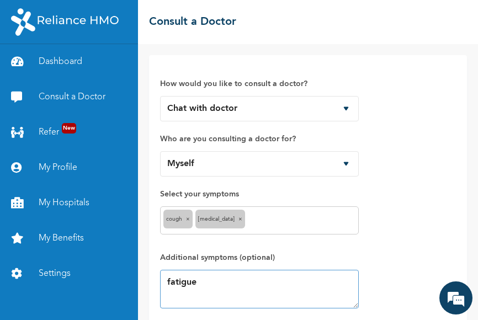
click at [236, 277] on textarea "fatigue" at bounding box center [259, 289] width 199 height 39
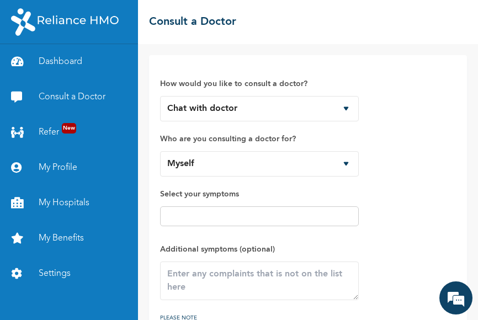
scroll to position [333, 0]
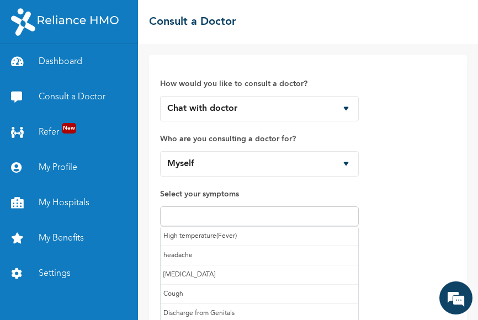
click at [182, 214] on input "text" at bounding box center [259, 216] width 192 height 13
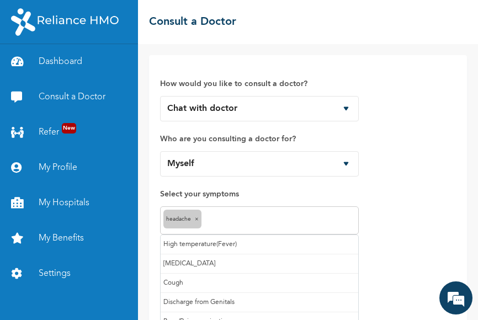
click at [216, 215] on input "text" at bounding box center [279, 220] width 151 height 13
click at [253, 220] on input "text" at bounding box center [295, 220] width 119 height 13
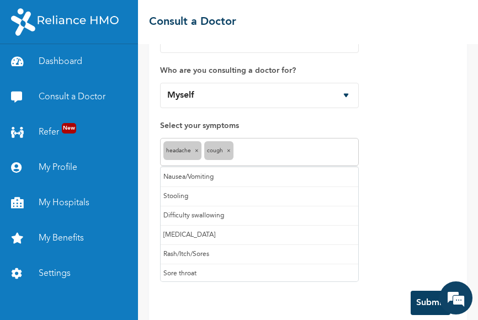
scroll to position [71, 0]
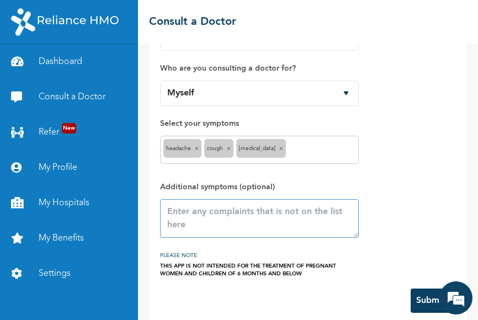
click at [202, 224] on textarea at bounding box center [259, 218] width 199 height 39
click at [353, 231] on textarea "fatigue" at bounding box center [259, 218] width 199 height 39
type textarea "fatigue"
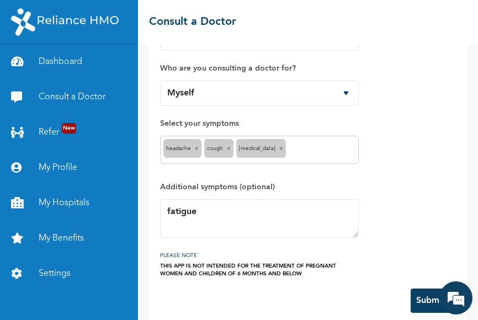
click at [426, 297] on button "Submit" at bounding box center [431, 301] width 40 height 24
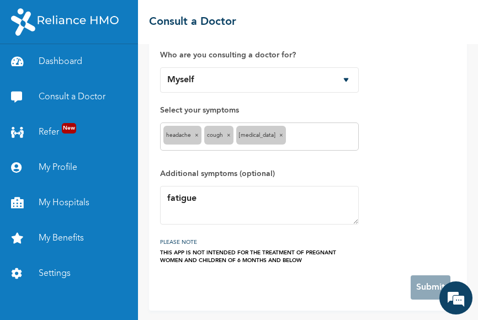
scroll to position [0, 0]
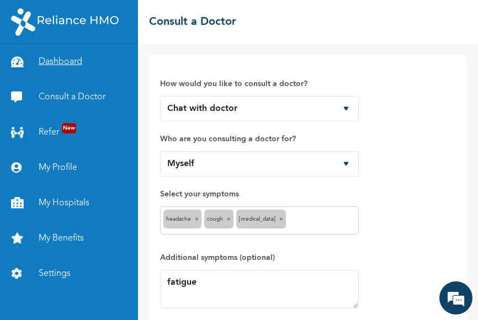
click at [40, 60] on link "Dashboard" at bounding box center [69, 61] width 138 height 35
